Goal: Transaction & Acquisition: Purchase product/service

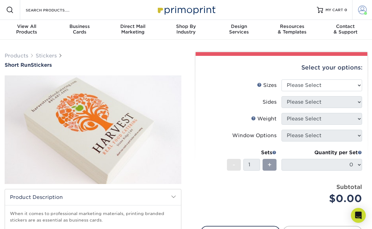
click at [359, 11] on span at bounding box center [362, 10] width 9 height 9
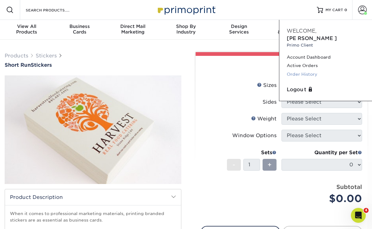
click at [308, 70] on link "Order History" at bounding box center [326, 74] width 78 height 8
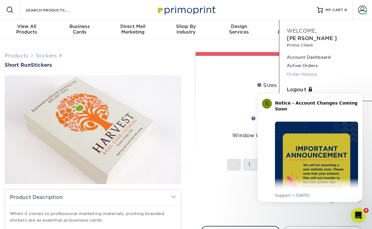
click at [306, 70] on link "Order History" at bounding box center [326, 74] width 78 height 8
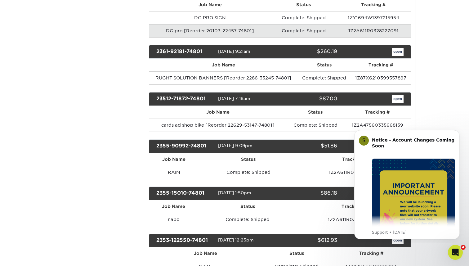
scroll to position [812, 0]
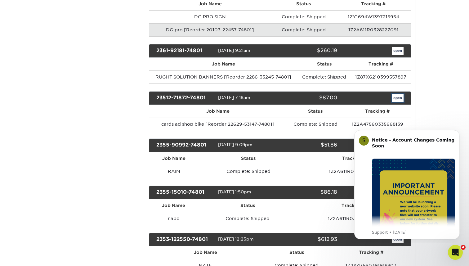
click at [372, 94] on link "open" at bounding box center [398, 98] width 12 height 8
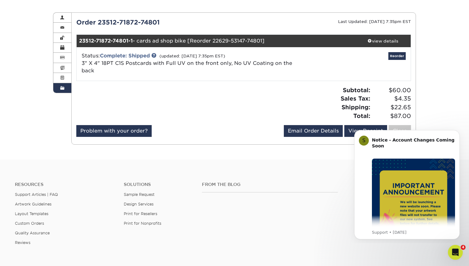
scroll to position [58, 0]
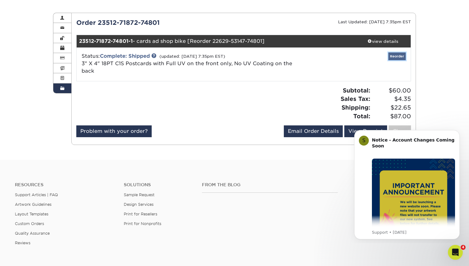
click at [372, 55] on link "Reorder" at bounding box center [396, 56] width 17 height 8
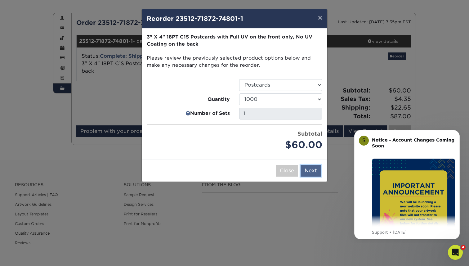
click at [311, 169] on button "Next" at bounding box center [310, 171] width 20 height 12
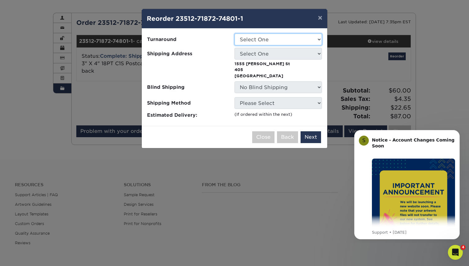
click at [263, 40] on select "Select One 2-4 Business Days" at bounding box center [277, 39] width 87 height 12
select select "03aabdee-67d8-44f8-b95b-7db2508d77f6"
click at [234, 33] on select "Select One 2-4 Business Days" at bounding box center [277, 39] width 87 height 12
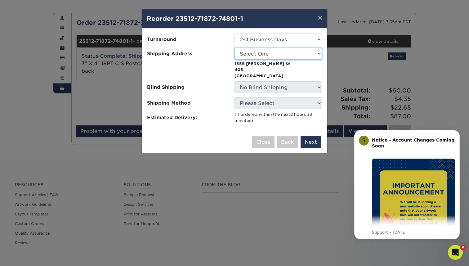
click at [264, 52] on select "Select One AD NC SHOP adesign store Alesia Kulahina work Anna Kaplich DECALSF E…" at bounding box center [277, 54] width 87 height 12
select select "156489"
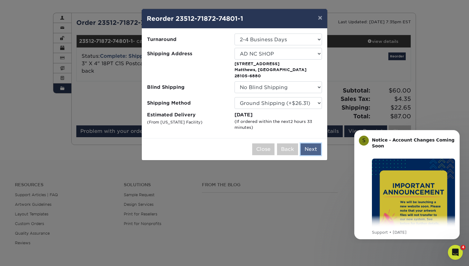
click at [311, 143] on button "Next" at bounding box center [310, 149] width 20 height 12
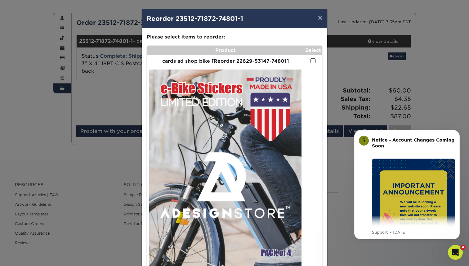
click at [313, 61] on span at bounding box center [312, 61] width 5 height 6
click at [0, 0] on input "checkbox" at bounding box center [0, 0] width 0 height 0
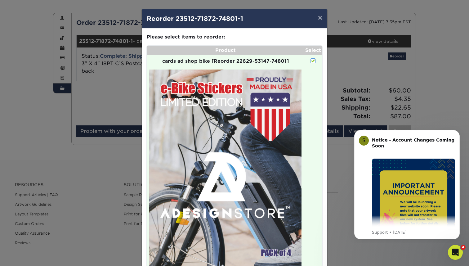
scroll to position [43, 0]
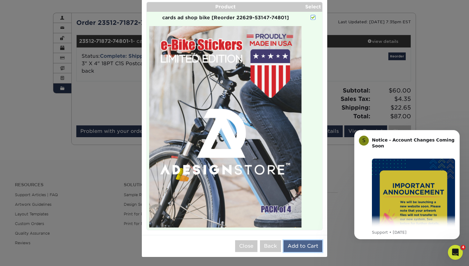
click at [301, 228] on button "Add to Cart" at bounding box center [302, 246] width 39 height 12
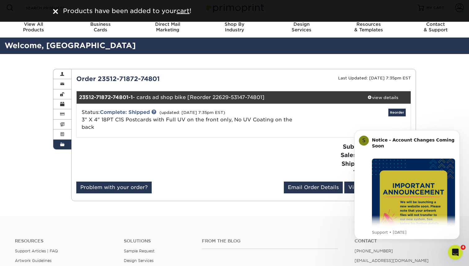
scroll to position [0, 0]
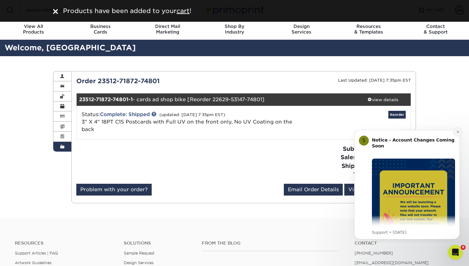
click at [372, 132] on icon "Dismiss notification" at bounding box center [457, 131] width 3 height 3
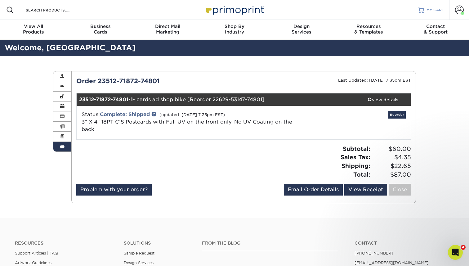
click at [372, 12] on span "MY CART" at bounding box center [435, 9] width 18 height 5
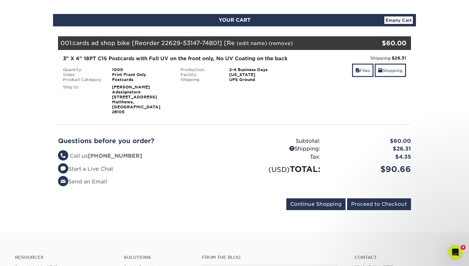
scroll to position [70, 0]
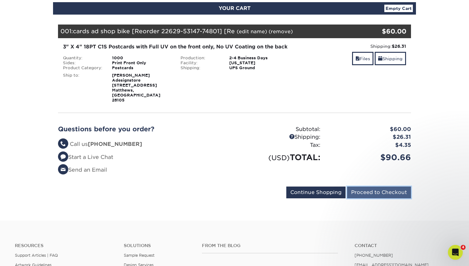
click at [360, 190] on input "Proceed to Checkout" at bounding box center [379, 192] width 64 height 12
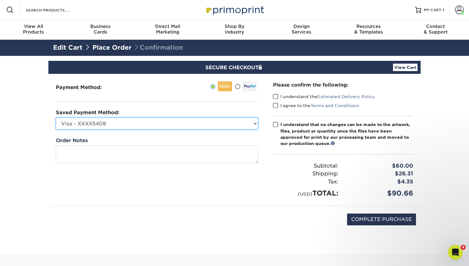
click at [187, 119] on select "Visa - XXXX5409 Visa - XXXX3313 Visa - XXXX7139 MasterCard - XXXX9547 MasterCar…" at bounding box center [157, 123] width 202 height 12
select select "68956"
click at [56, 117] on select "Visa - XXXX5409 Visa - XXXX3313 Visa - XXXX7139 MasterCard - XXXX9547 MasterCar…" at bounding box center [157, 123] width 202 height 12
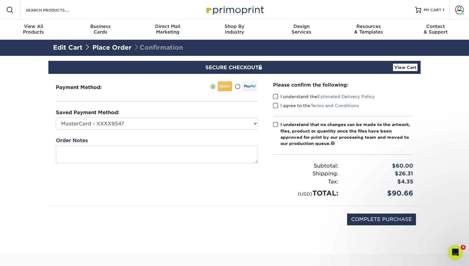
click at [276, 96] on span at bounding box center [275, 97] width 5 height 6
click at [0, 0] on input "I understand the Estimated Delivery Policy" at bounding box center [0, 0] width 0 height 0
click at [277, 106] on span at bounding box center [275, 106] width 5 height 6
click at [0, 0] on input "I agree to the Terms and Conditions" at bounding box center [0, 0] width 0 height 0
click at [275, 123] on span at bounding box center [275, 125] width 5 height 6
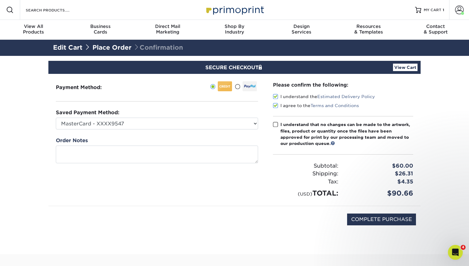
click at [0, 0] on input "I understand that no changes can be made to the artwork, files, product or quan…" at bounding box center [0, 0] width 0 height 0
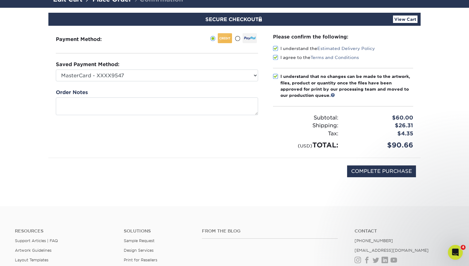
scroll to position [55, 0]
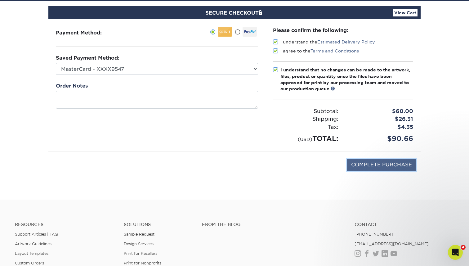
click at [369, 166] on input "COMPLETE PURCHASE" at bounding box center [381, 165] width 69 height 12
type input "PROCESSING, PLEASE WAIT..."
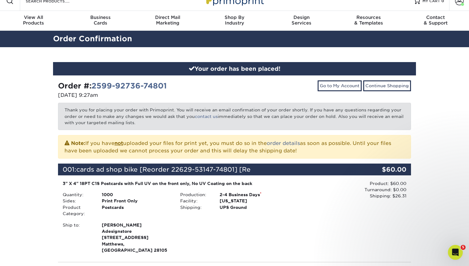
scroll to position [8, 0]
